Goal: Task Accomplishment & Management: Manage account settings

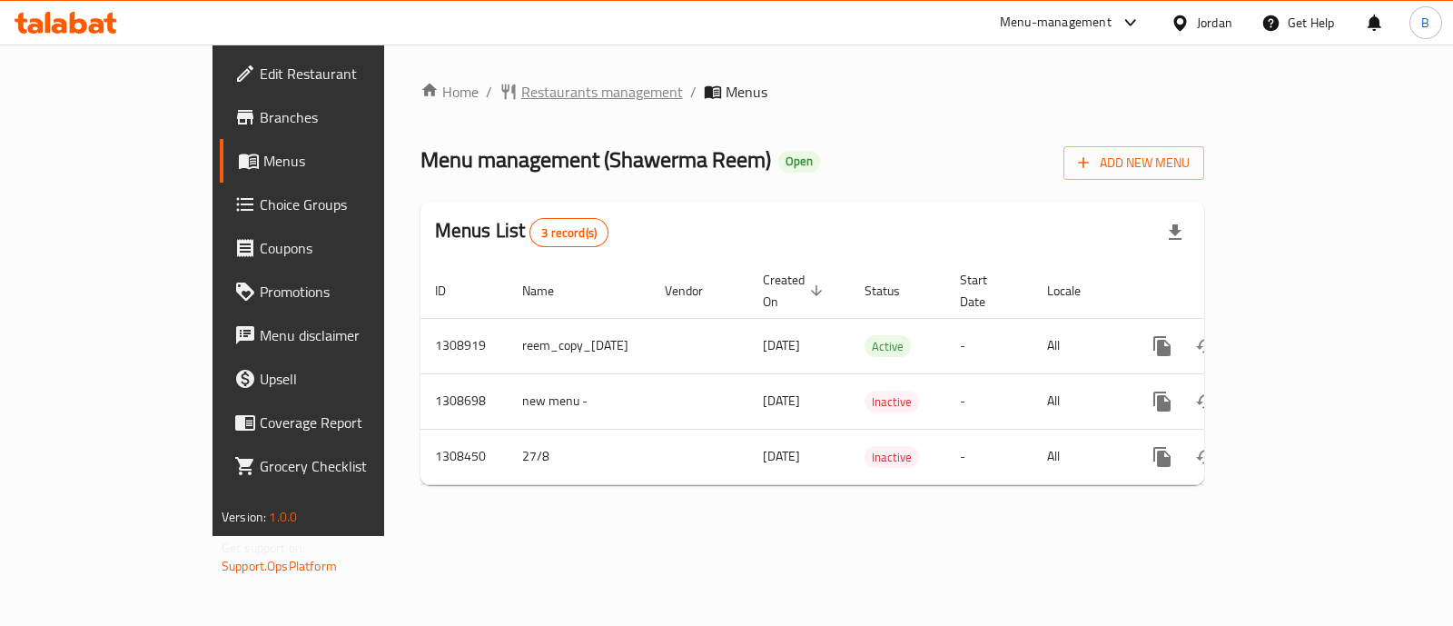
click at [521, 100] on span "Restaurants management" at bounding box center [602, 92] width 162 height 22
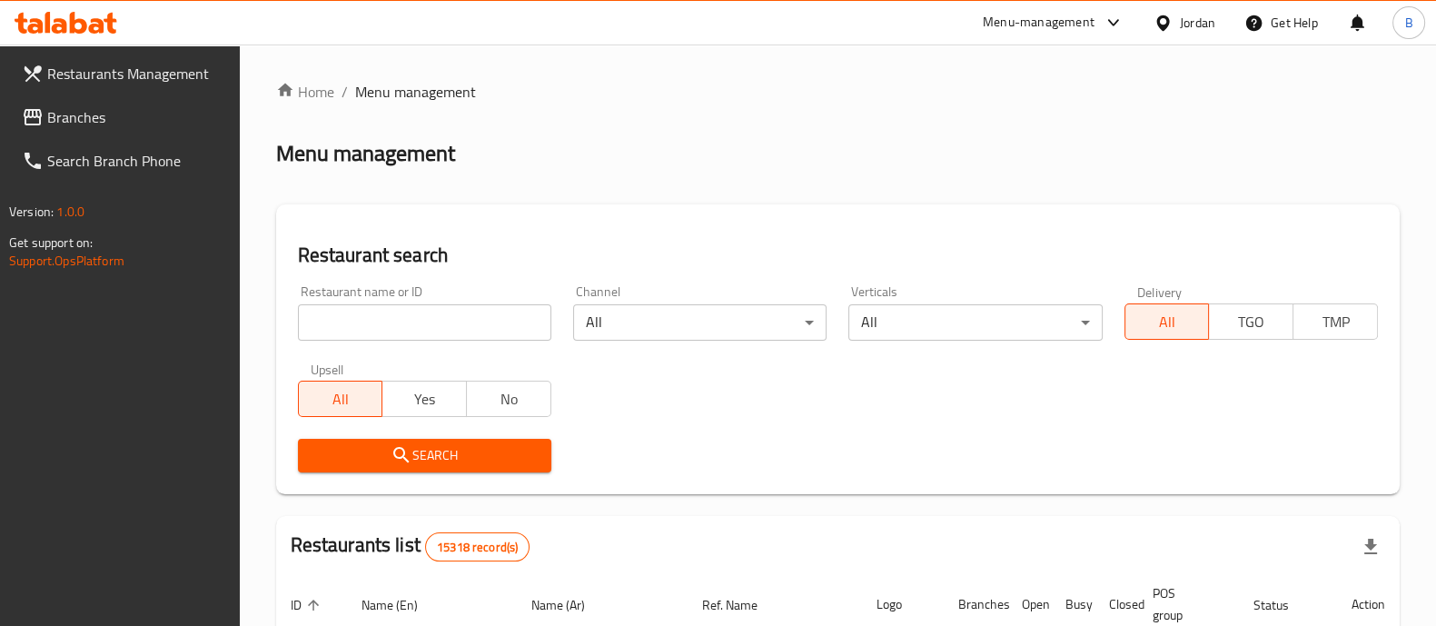
click at [170, 82] on span "Restaurants Management" at bounding box center [136, 74] width 178 height 22
click at [400, 314] on input "search" at bounding box center [424, 322] width 253 height 36
click at [69, 111] on span "Branches" at bounding box center [136, 117] width 178 height 22
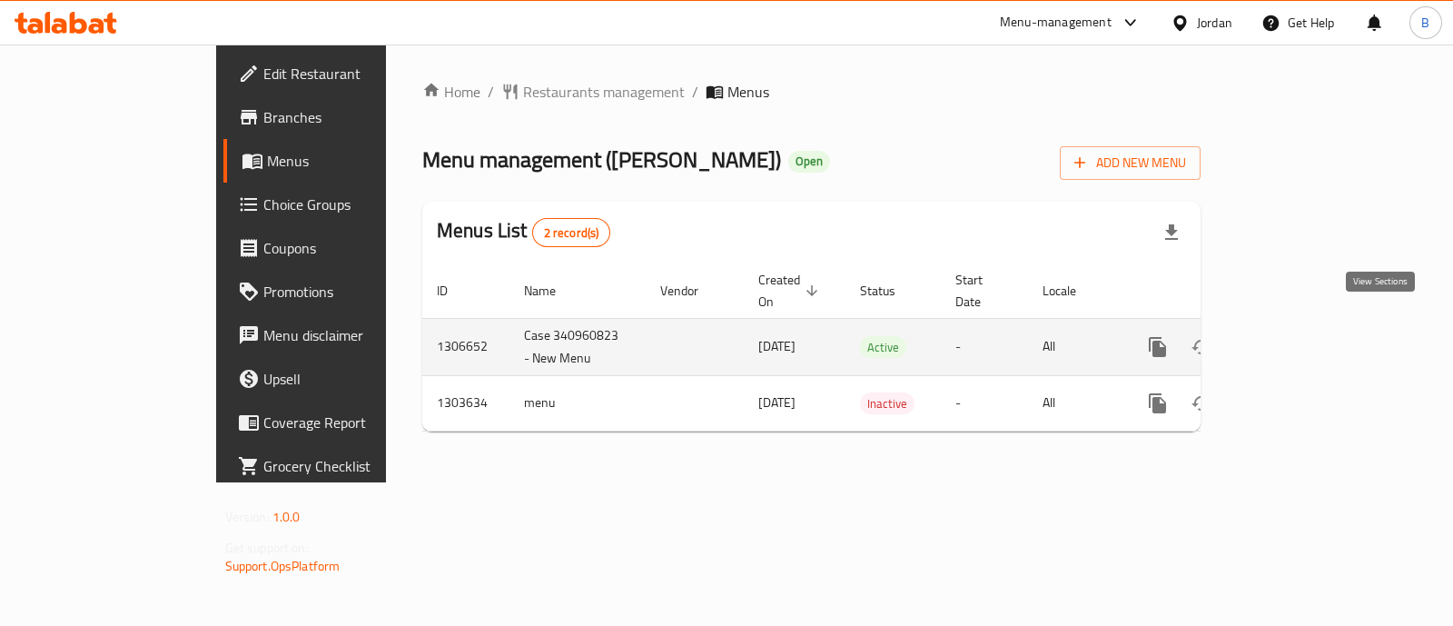
click at [1297, 339] on icon "enhanced table" at bounding box center [1289, 347] width 16 height 16
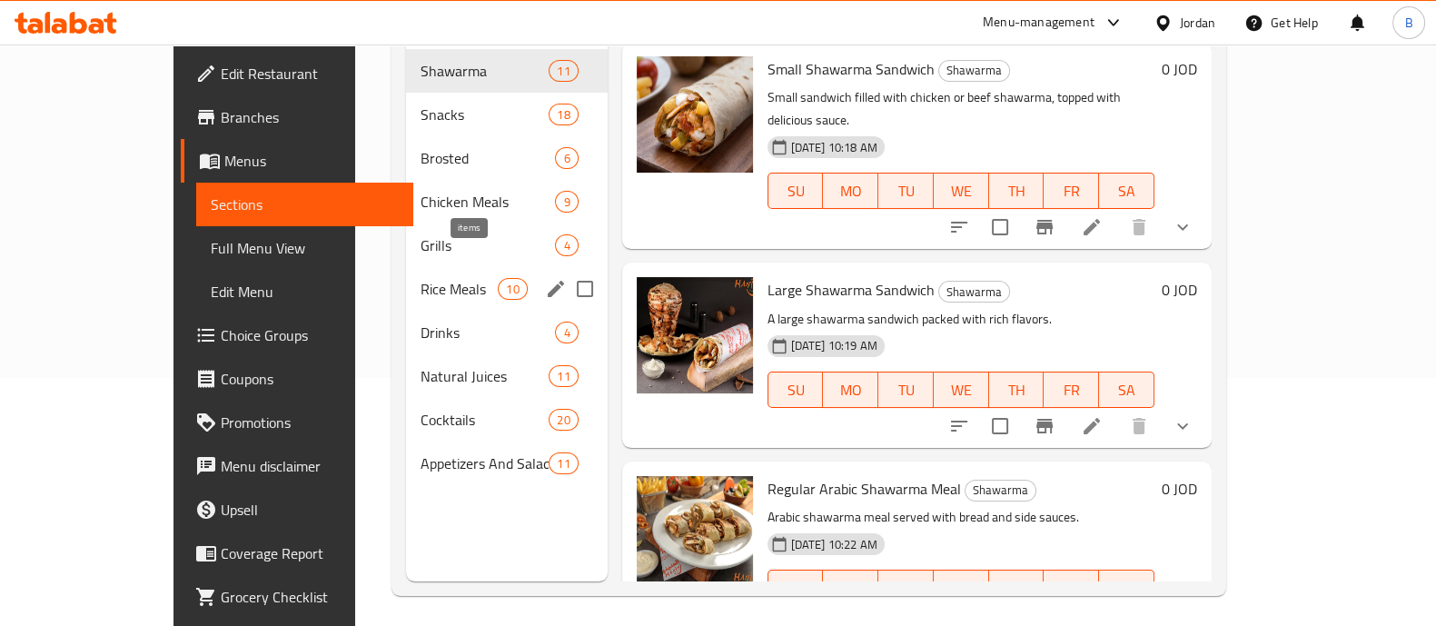
scroll to position [254, 0]
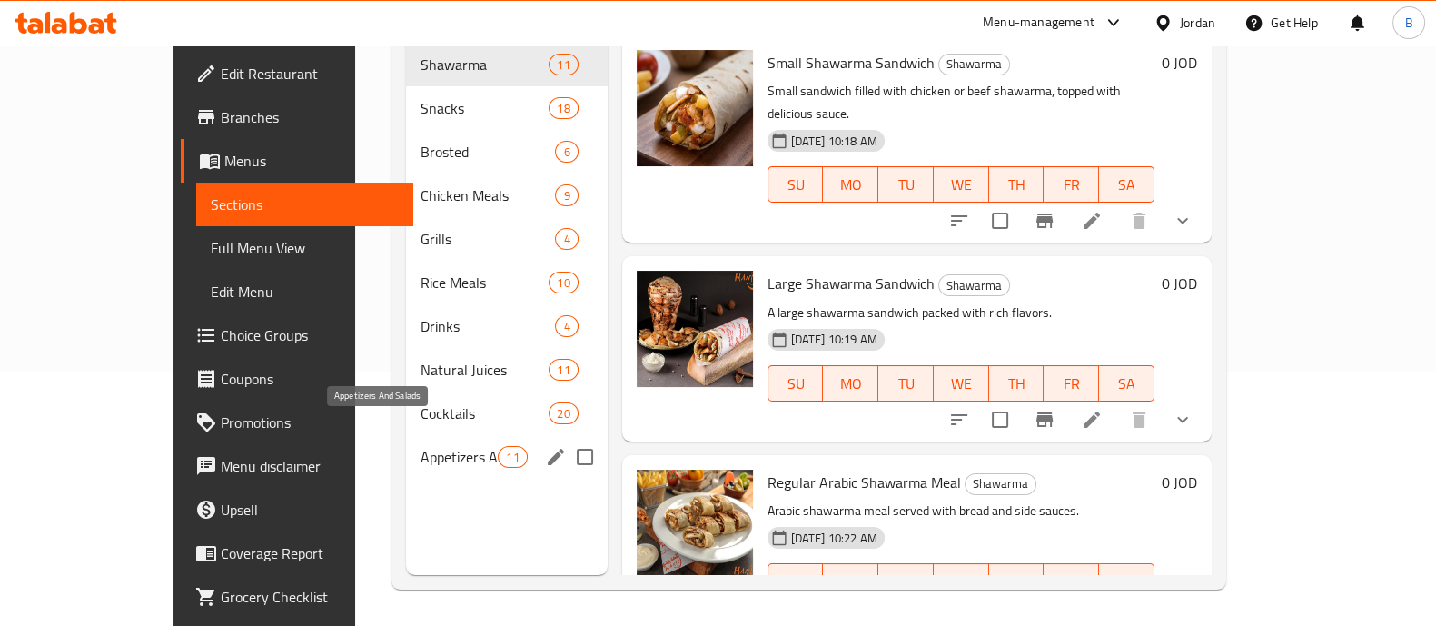
click at [421, 446] on span "Appetizers And Salads" at bounding box center [459, 457] width 77 height 22
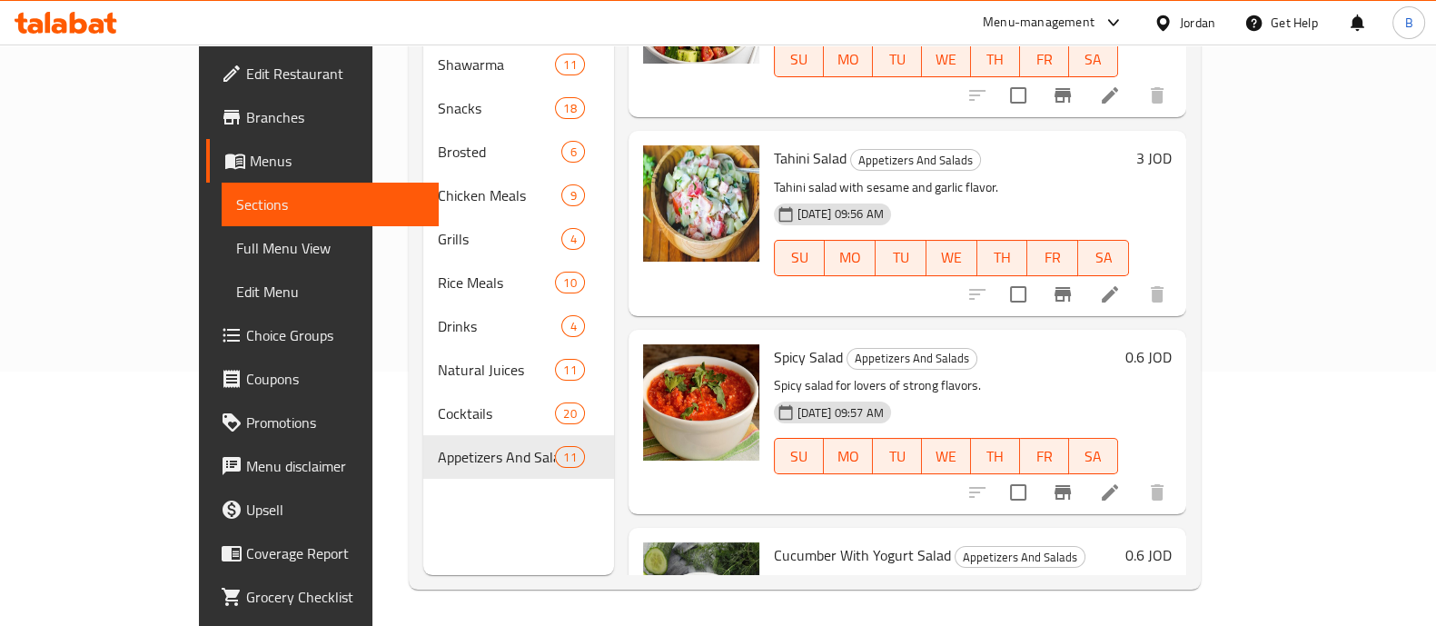
scroll to position [1261, 0]
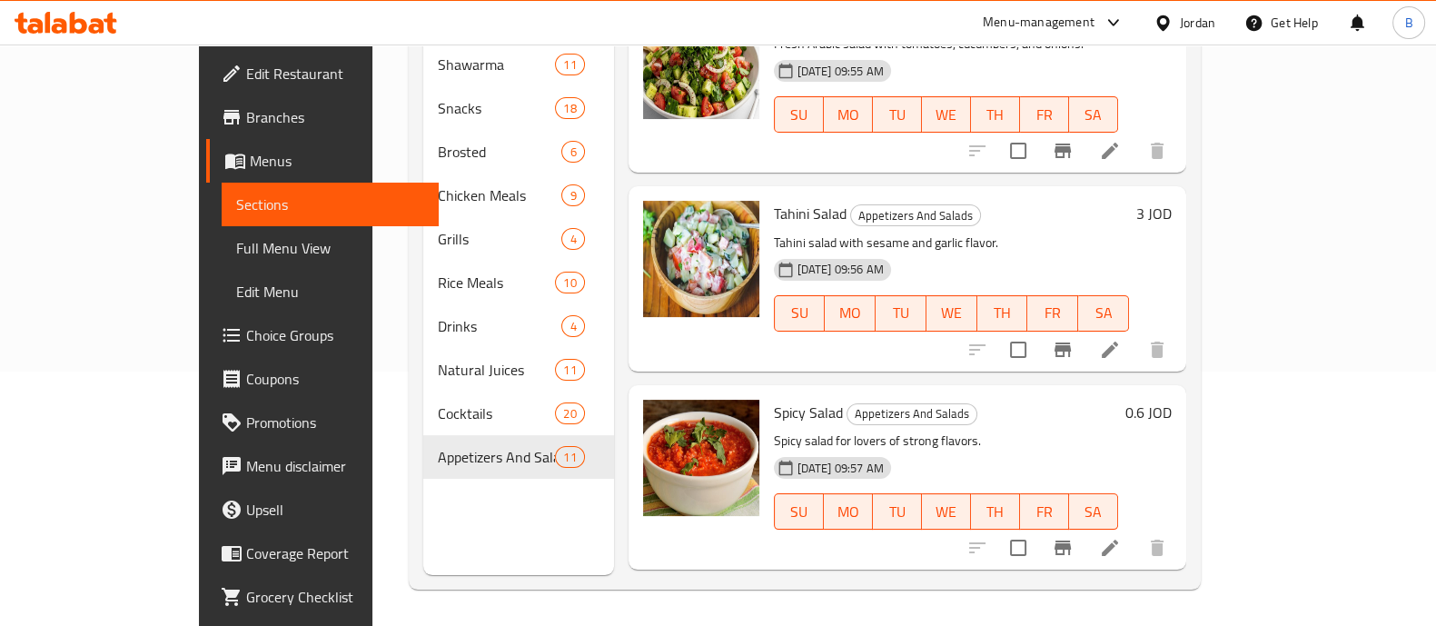
click at [1172, 201] on div "3 JOD" at bounding box center [1150, 213] width 43 height 25
click at [1172, 201] on h6 "3 JOD" at bounding box center [1153, 213] width 35 height 25
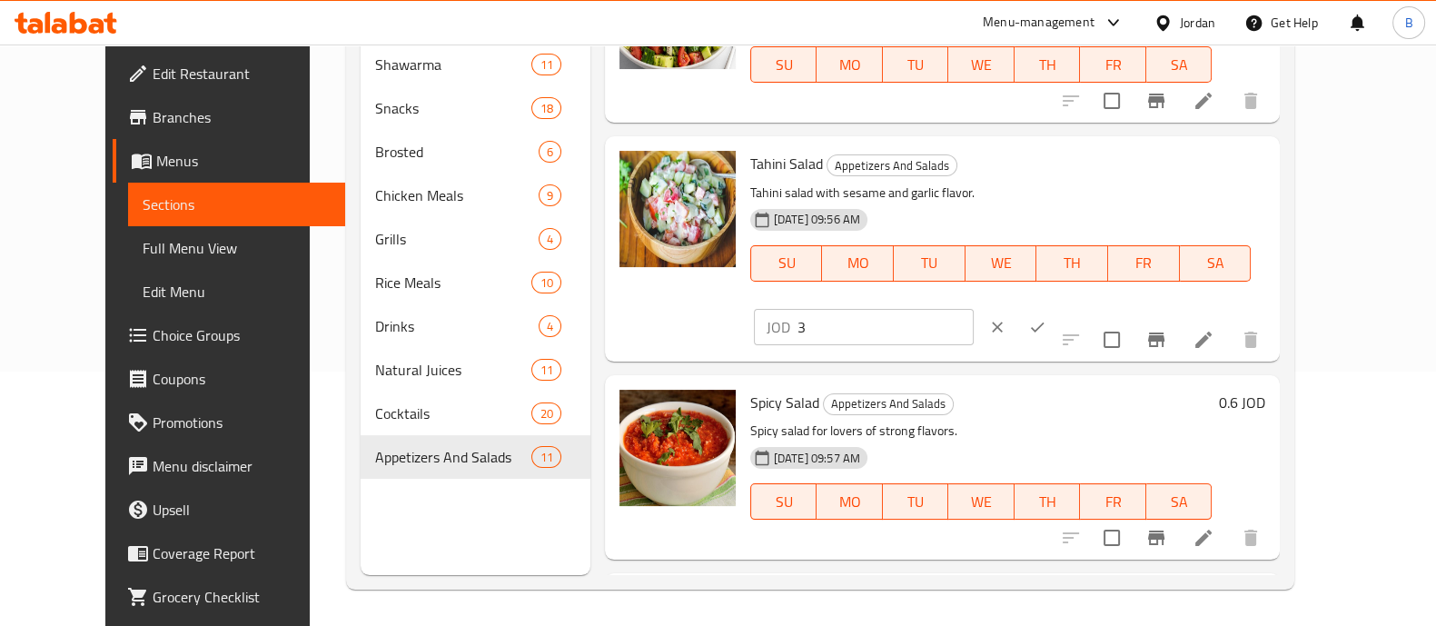
click at [974, 309] on input "3" at bounding box center [886, 327] width 176 height 36
type input ".6"
click at [1047, 318] on icon "ok" at bounding box center [1037, 327] width 18 height 18
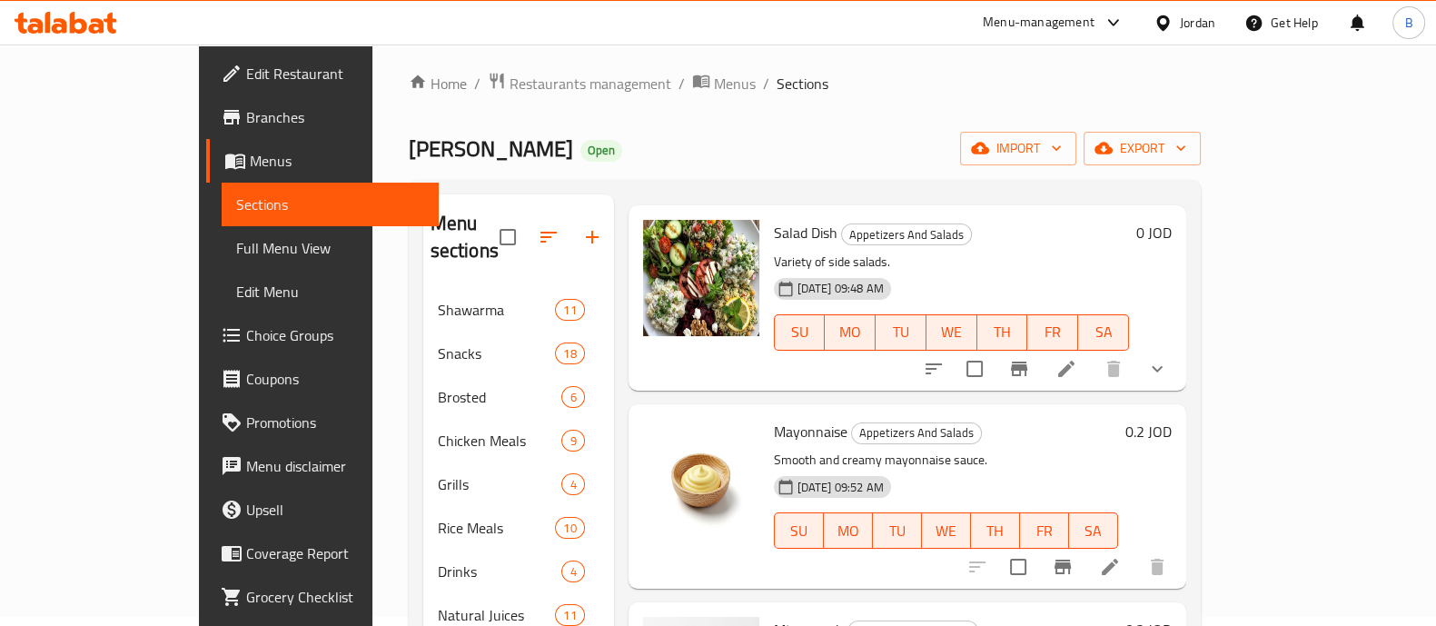
scroll to position [0, 0]
